Goal: Transaction & Acquisition: Purchase product/service

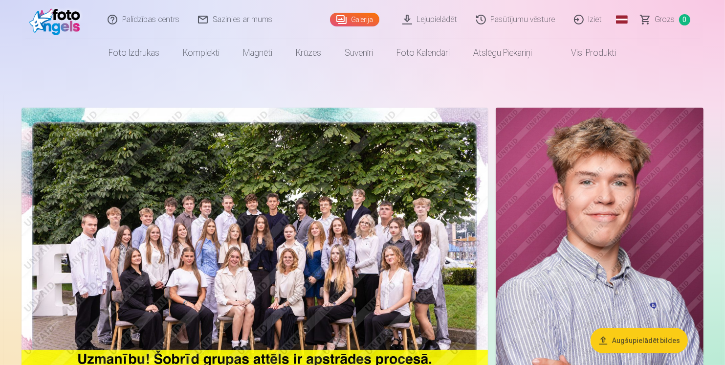
click at [319, 240] on img at bounding box center [255, 263] width 466 height 311
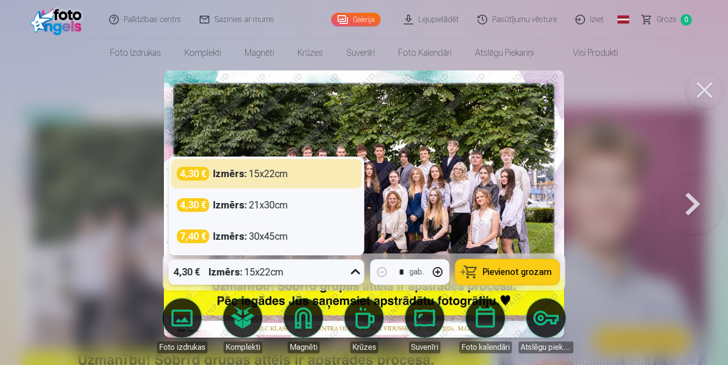
click at [354, 275] on icon at bounding box center [356, 272] width 16 height 16
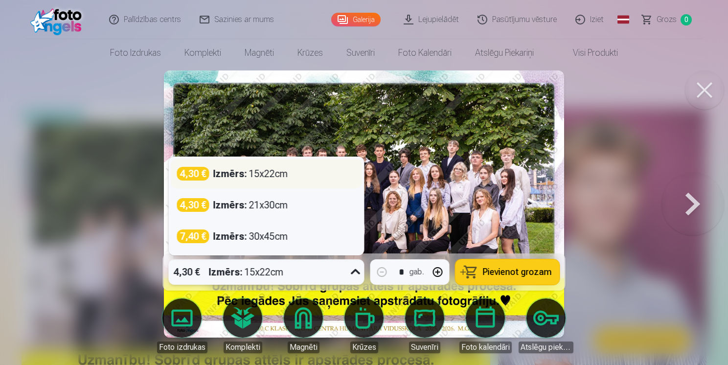
click at [275, 171] on div "Izmērs : 15x22cm" at bounding box center [250, 174] width 75 height 14
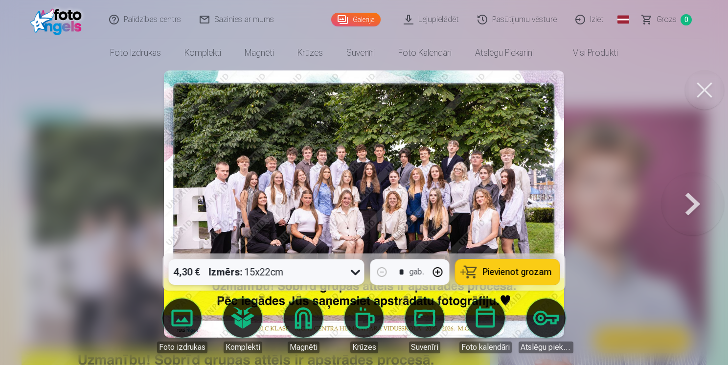
click at [499, 269] on span "Pievienot grozam" at bounding box center [517, 271] width 69 height 9
click at [694, 201] on button at bounding box center [692, 203] width 63 height 79
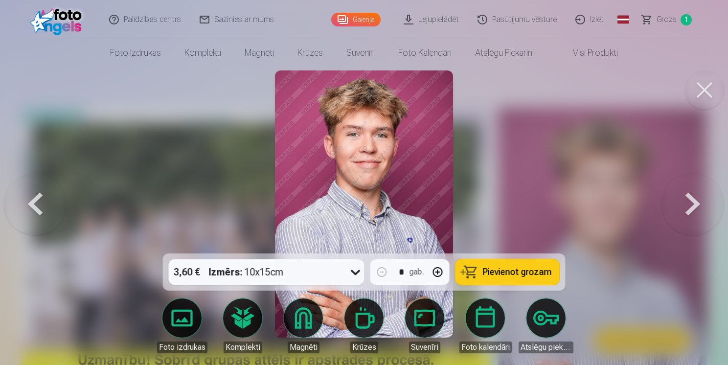
click at [694, 201] on button at bounding box center [692, 203] width 63 height 79
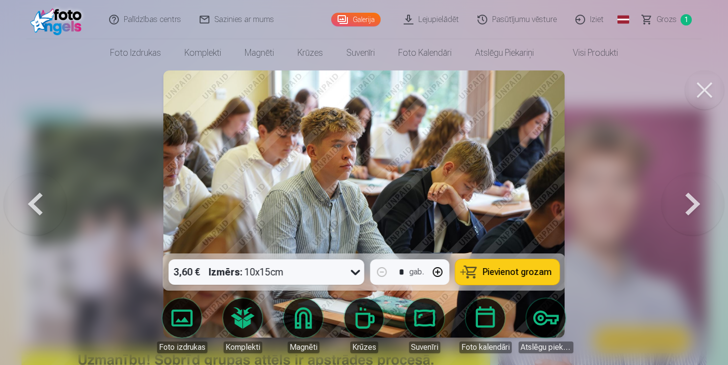
click at [694, 201] on button at bounding box center [692, 203] width 63 height 79
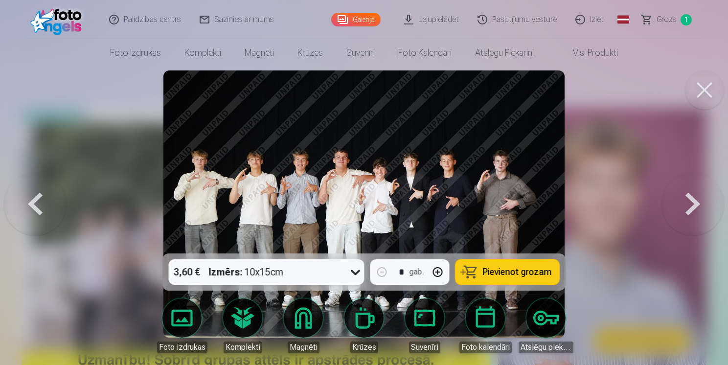
click at [693, 201] on button at bounding box center [692, 203] width 63 height 79
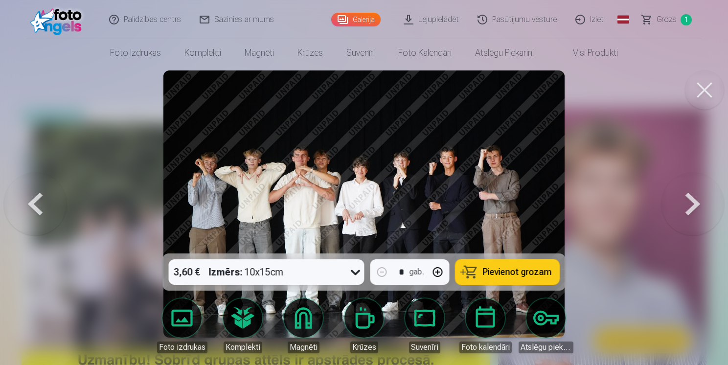
click at [694, 200] on button at bounding box center [692, 203] width 63 height 79
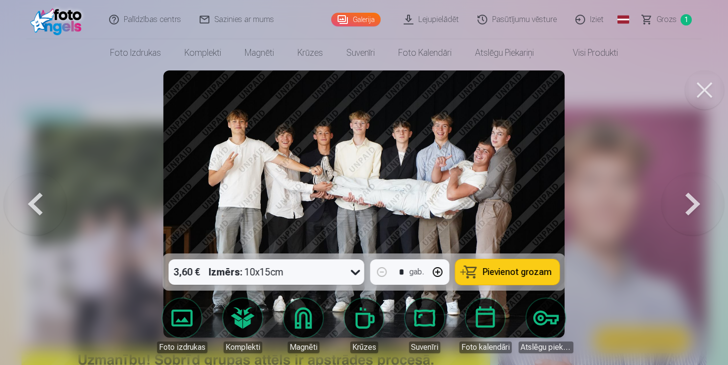
click at [693, 200] on button at bounding box center [692, 203] width 63 height 79
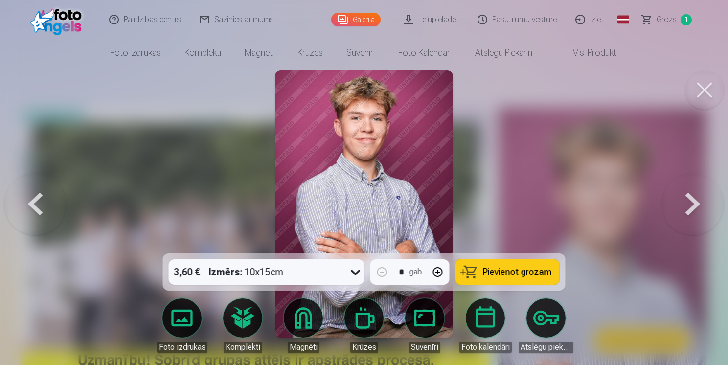
click at [693, 200] on button at bounding box center [692, 203] width 63 height 79
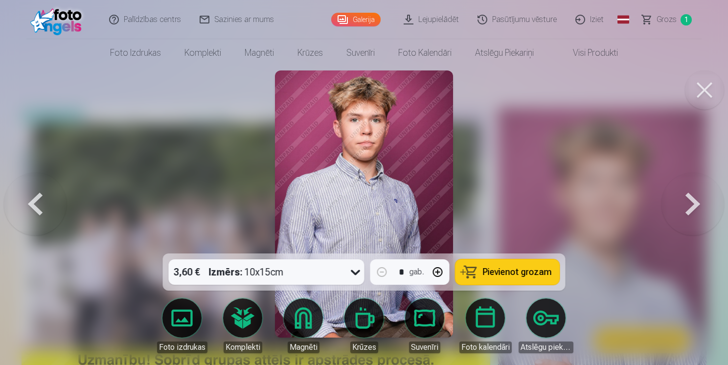
click at [693, 200] on button at bounding box center [692, 203] width 63 height 79
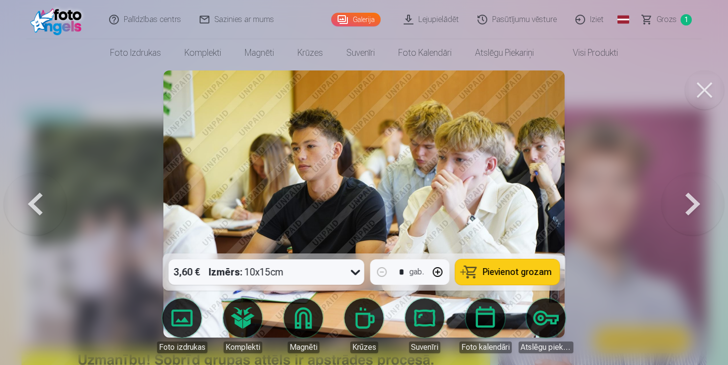
click at [692, 200] on button at bounding box center [692, 203] width 63 height 79
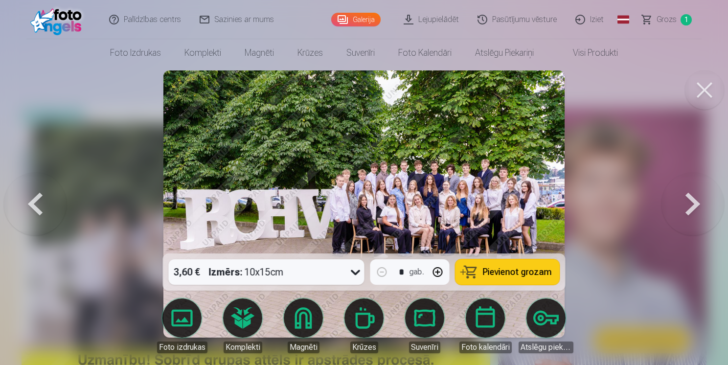
click at [692, 200] on button at bounding box center [692, 203] width 63 height 79
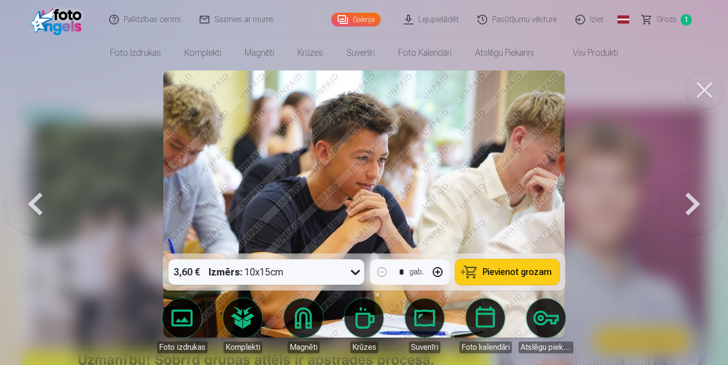
click at [692, 200] on button at bounding box center [692, 203] width 63 height 79
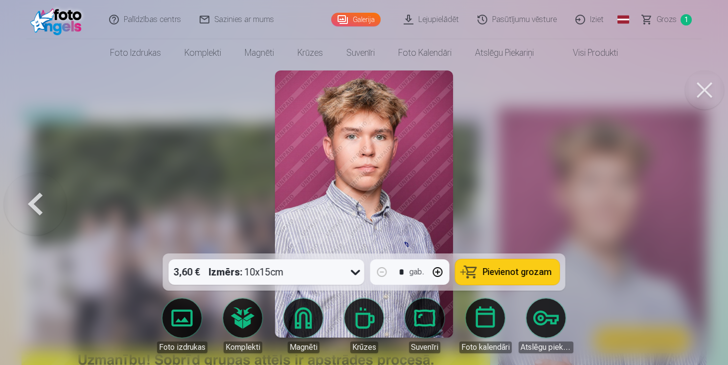
click at [692, 200] on div at bounding box center [364, 182] width 728 height 365
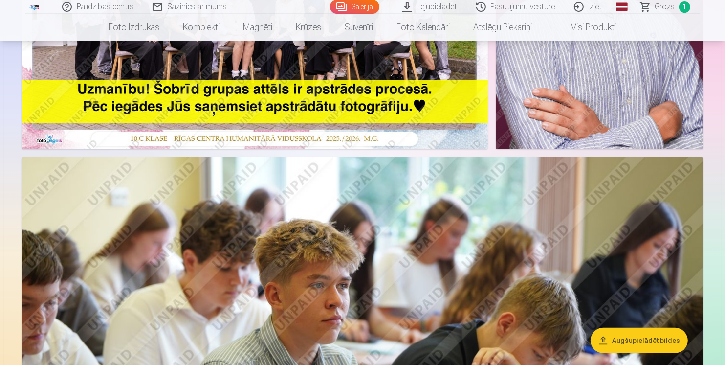
scroll to position [293, 0]
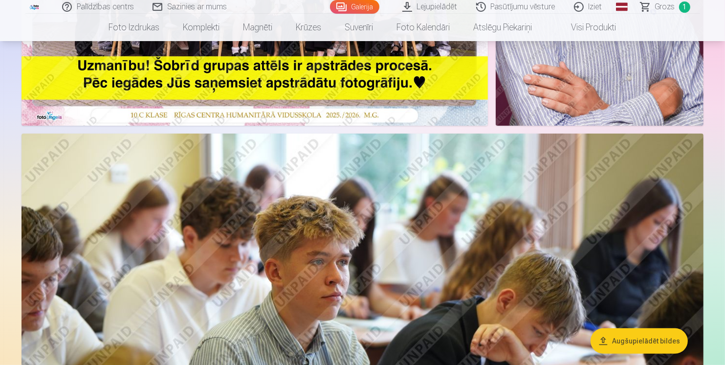
click at [336, 261] on img at bounding box center [363, 360] width 682 height 455
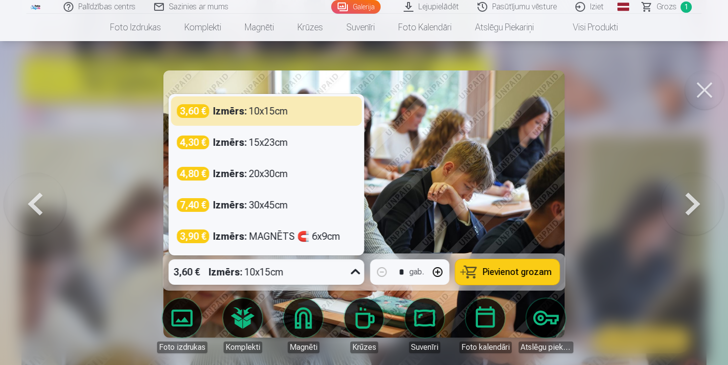
click at [356, 272] on icon at bounding box center [356, 272] width 16 height 16
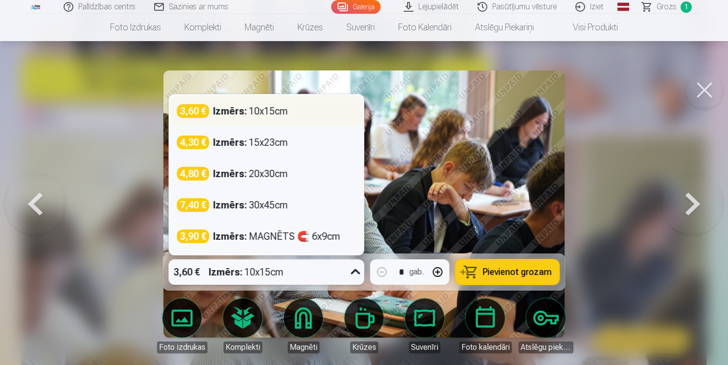
click at [243, 110] on strong "Izmērs :" at bounding box center [230, 111] width 34 height 14
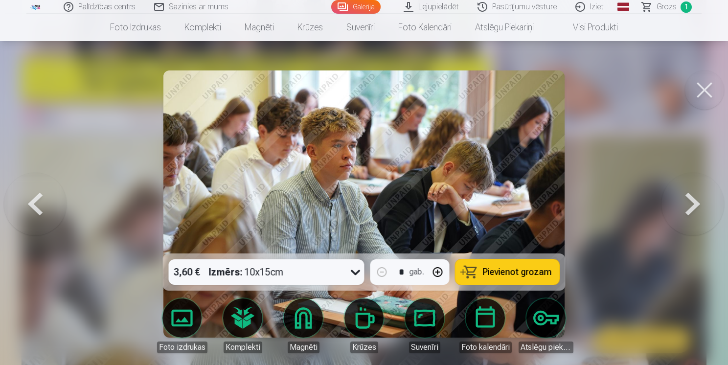
click at [518, 272] on span "Pievienot grozam" at bounding box center [517, 271] width 69 height 9
click at [690, 207] on button at bounding box center [692, 203] width 63 height 79
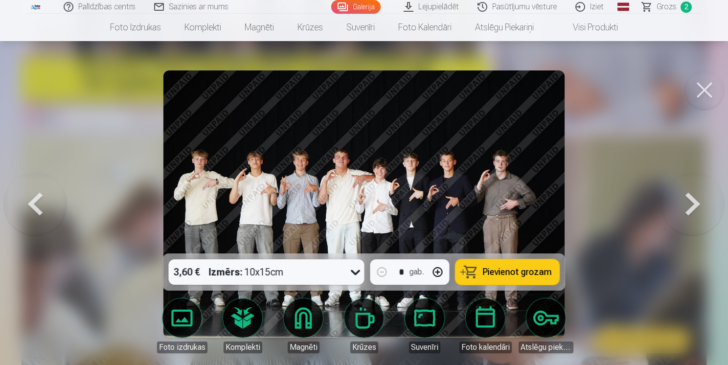
click at [688, 207] on button at bounding box center [692, 203] width 63 height 79
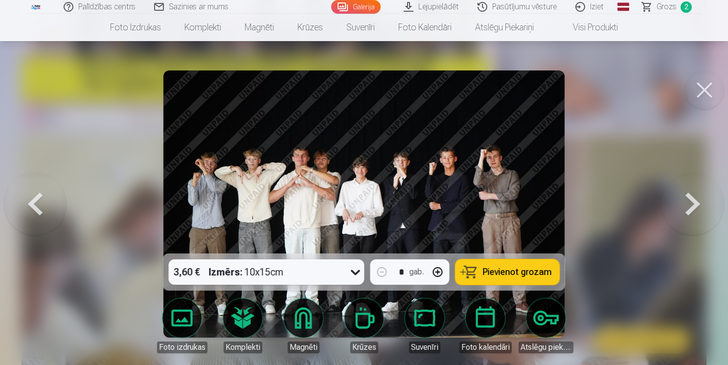
click at [688, 207] on button at bounding box center [692, 203] width 63 height 79
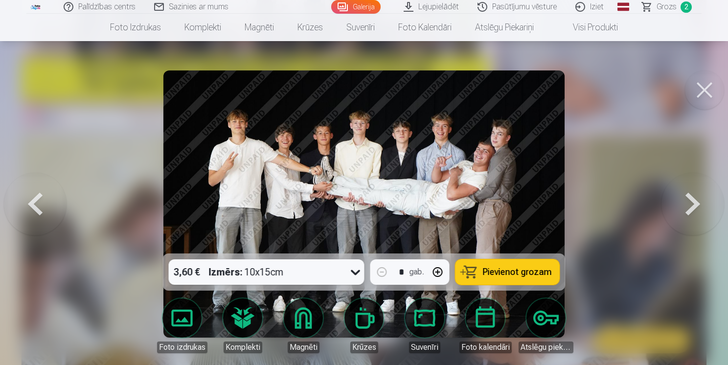
click at [688, 207] on button at bounding box center [692, 203] width 63 height 79
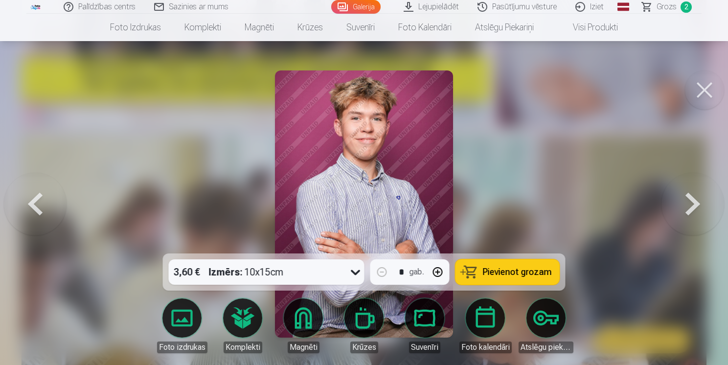
click at [688, 207] on button at bounding box center [692, 203] width 63 height 79
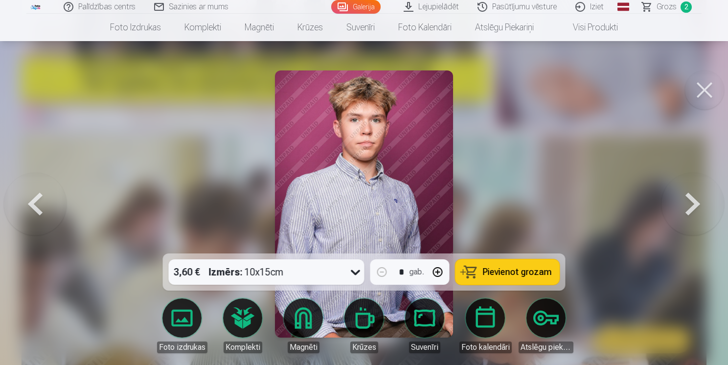
click at [688, 207] on button at bounding box center [692, 203] width 63 height 79
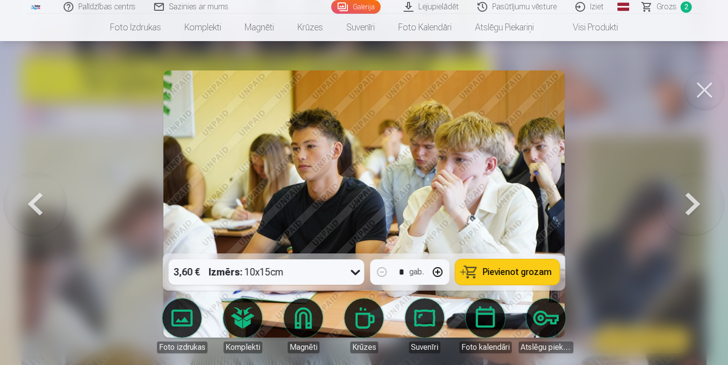
click at [688, 207] on button at bounding box center [692, 203] width 63 height 79
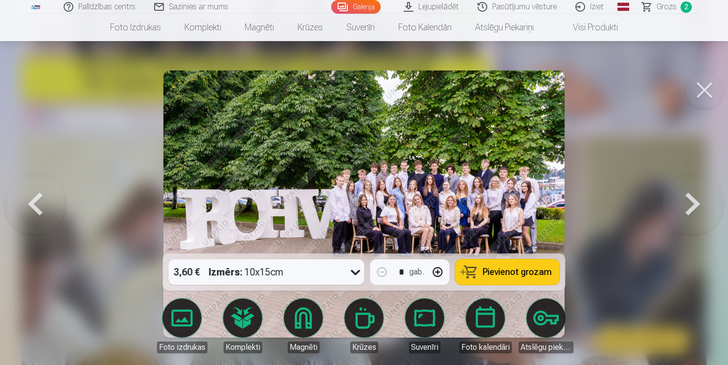
click at [688, 207] on button at bounding box center [692, 203] width 63 height 79
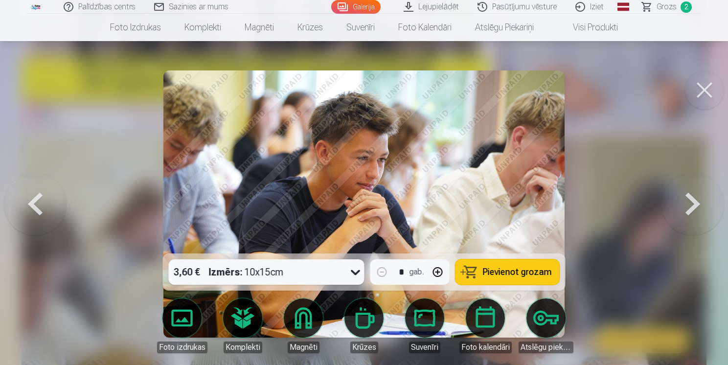
click at [688, 207] on button at bounding box center [692, 203] width 63 height 79
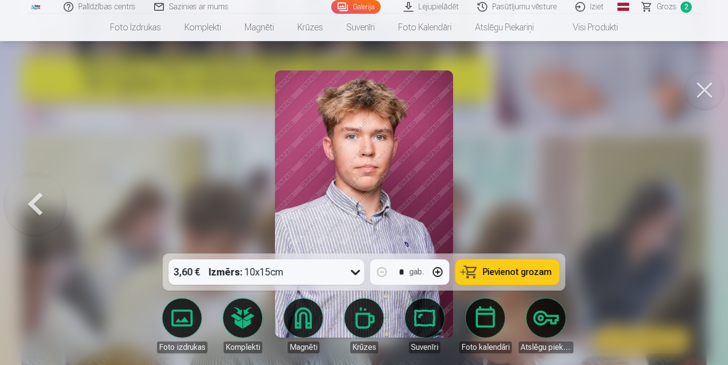
click at [688, 207] on div at bounding box center [364, 182] width 728 height 365
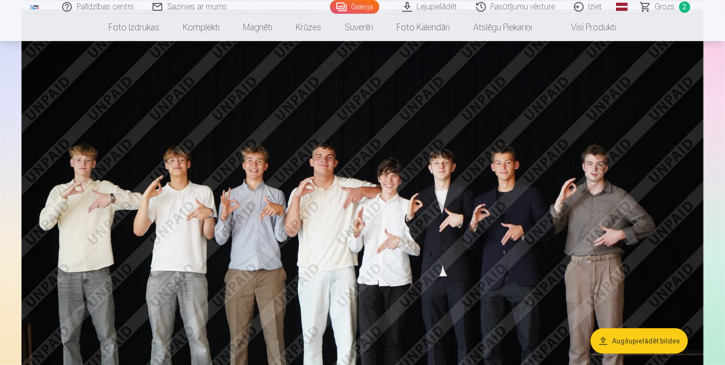
click at [308, 249] on img at bounding box center [363, 236] width 682 height 455
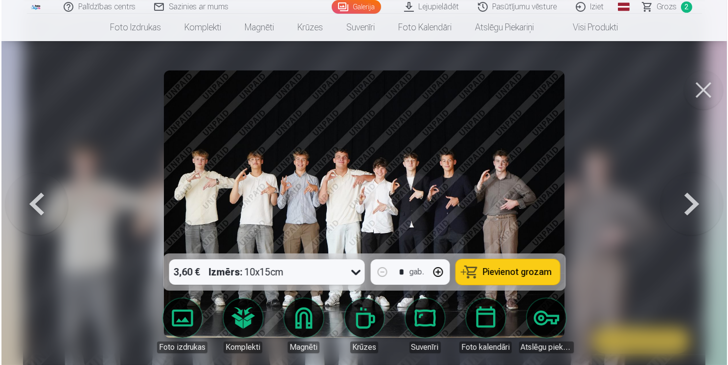
scroll to position [881, 0]
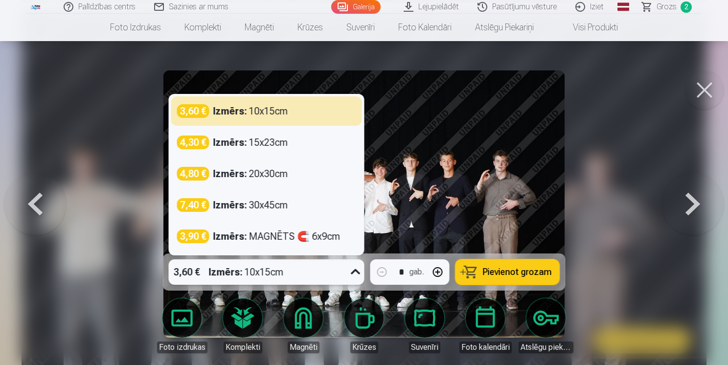
click at [358, 274] on icon at bounding box center [356, 272] width 16 height 16
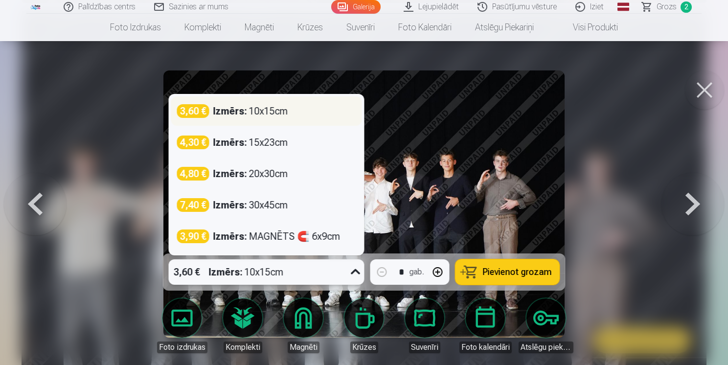
click at [263, 111] on div "Izmērs : 10x15cm" at bounding box center [250, 111] width 75 height 14
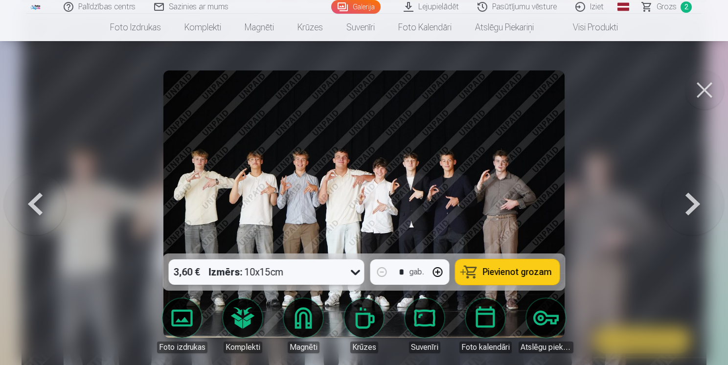
click at [514, 271] on span "Pievienot grozam" at bounding box center [517, 271] width 69 height 9
click at [692, 203] on button at bounding box center [692, 203] width 63 height 79
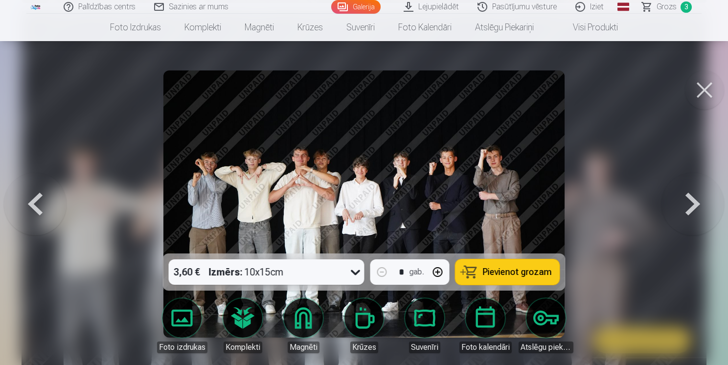
click at [692, 203] on button at bounding box center [692, 203] width 63 height 79
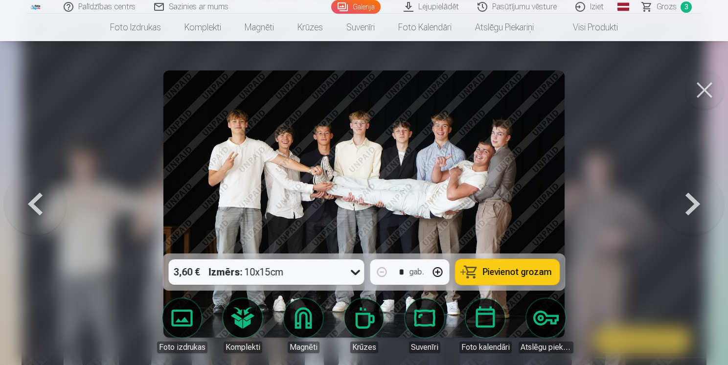
click at [700, 208] on button at bounding box center [692, 203] width 63 height 79
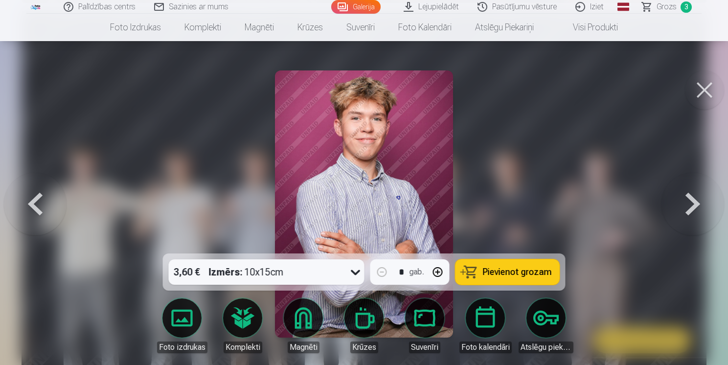
click at [696, 209] on button at bounding box center [692, 203] width 63 height 79
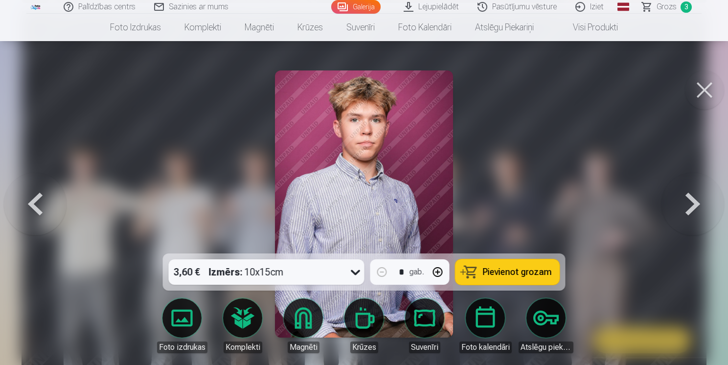
click at [696, 209] on button at bounding box center [692, 203] width 63 height 79
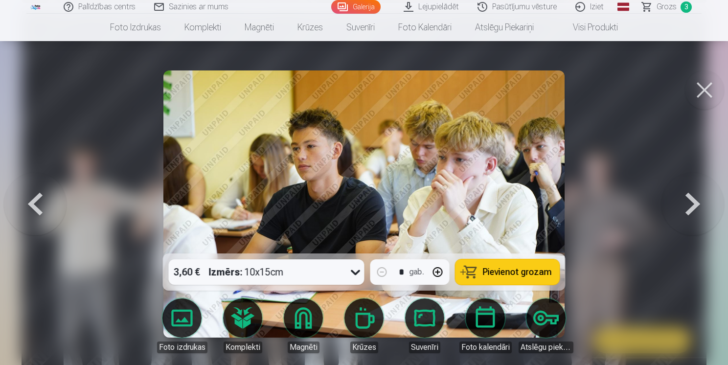
click at [695, 208] on button at bounding box center [692, 203] width 63 height 79
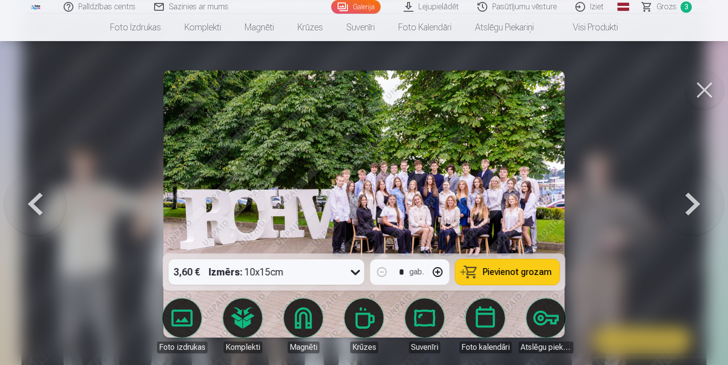
click at [695, 208] on button at bounding box center [692, 203] width 63 height 79
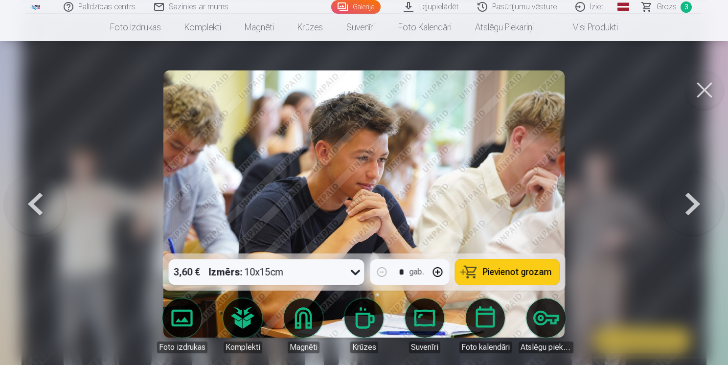
click at [690, 214] on button at bounding box center [692, 203] width 63 height 79
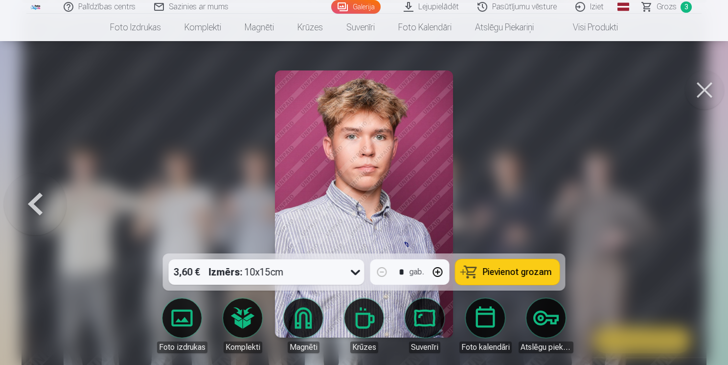
click at [704, 89] on button at bounding box center [704, 89] width 39 height 39
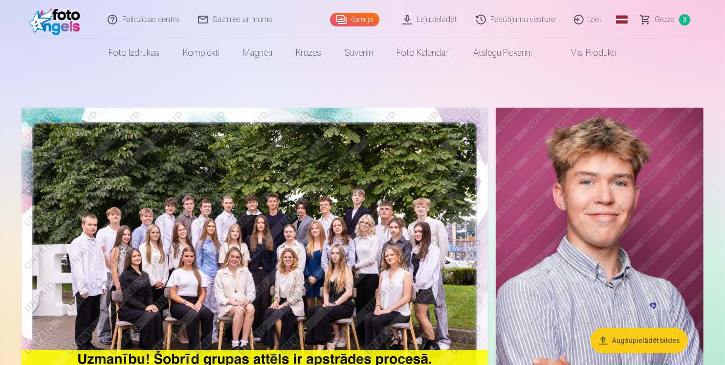
click at [665, 17] on span "Grozs" at bounding box center [665, 20] width 20 height 12
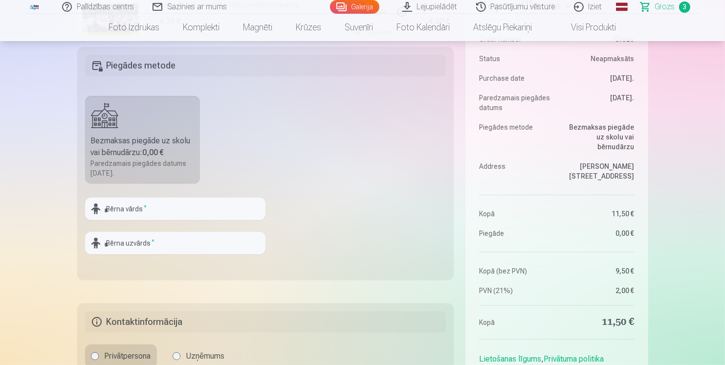
scroll to position [342, 0]
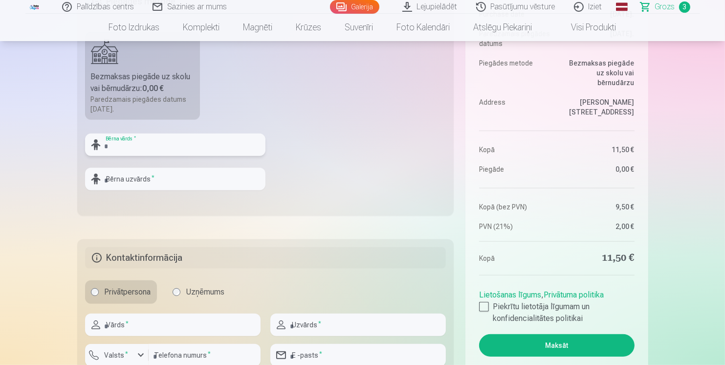
click at [151, 148] on input "text" at bounding box center [175, 144] width 180 height 22
type input "*******"
type input "********"
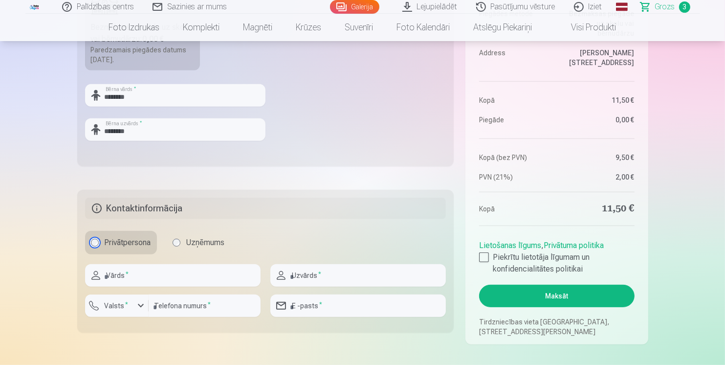
scroll to position [489, 0]
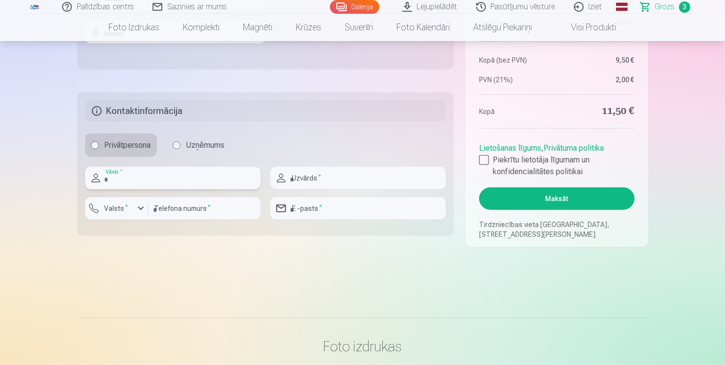
click at [135, 175] on input "text" at bounding box center [173, 178] width 176 height 22
type input "*****"
type input "********"
type input "**********"
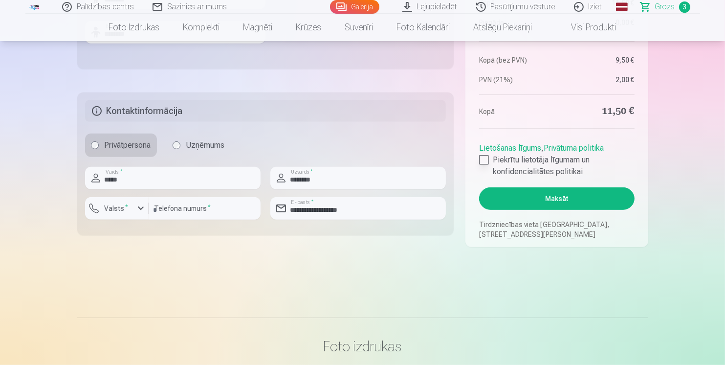
click at [483, 160] on div at bounding box center [484, 160] width 10 height 10
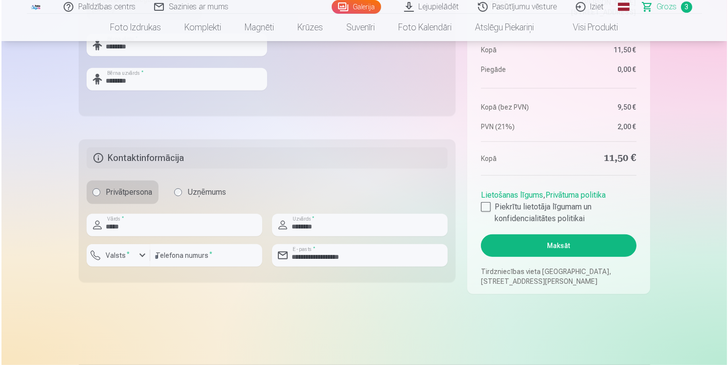
scroll to position [440, 0]
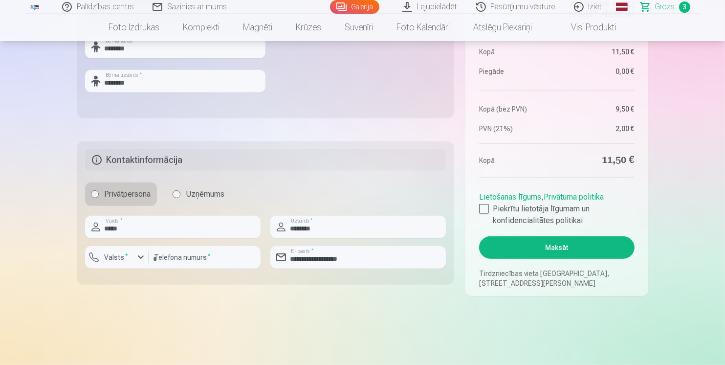
click at [561, 244] on button "Maksāt" at bounding box center [556, 247] width 155 height 22
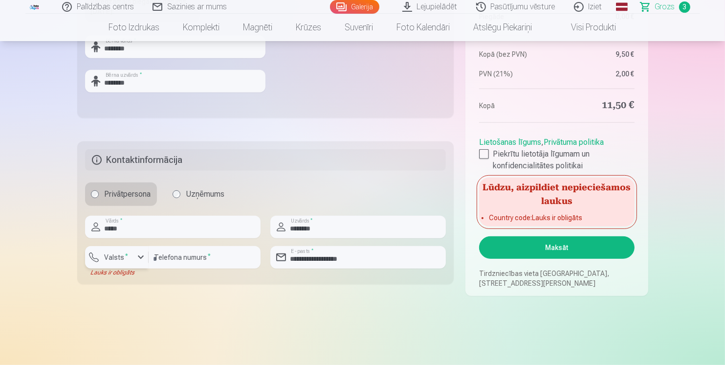
click at [138, 256] on div "button" at bounding box center [141, 257] width 12 height 12
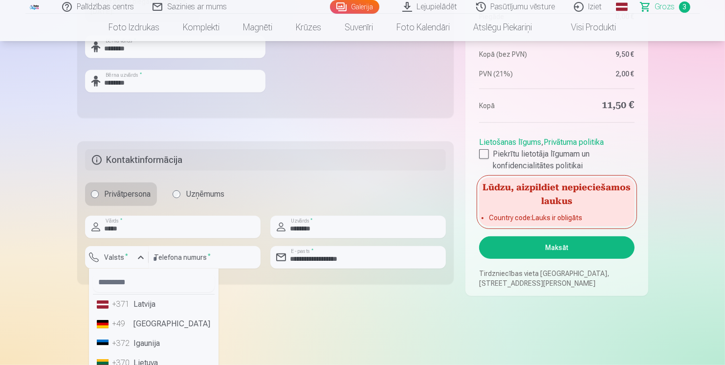
click at [139, 303] on li "+371 Latvija" at bounding box center [154, 304] width 122 height 20
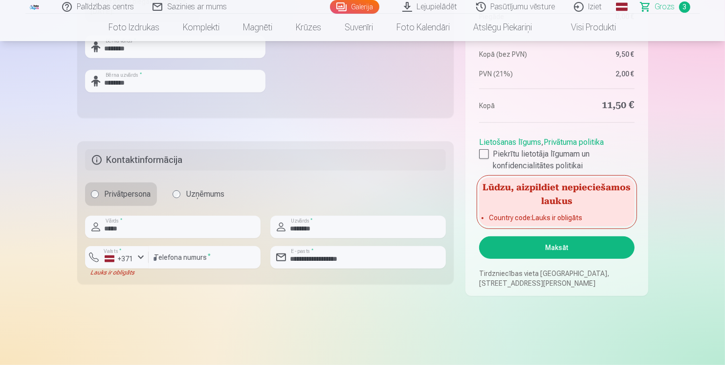
click at [581, 246] on button "Maksāt" at bounding box center [556, 247] width 155 height 22
